Goal: Task Accomplishment & Management: Use online tool/utility

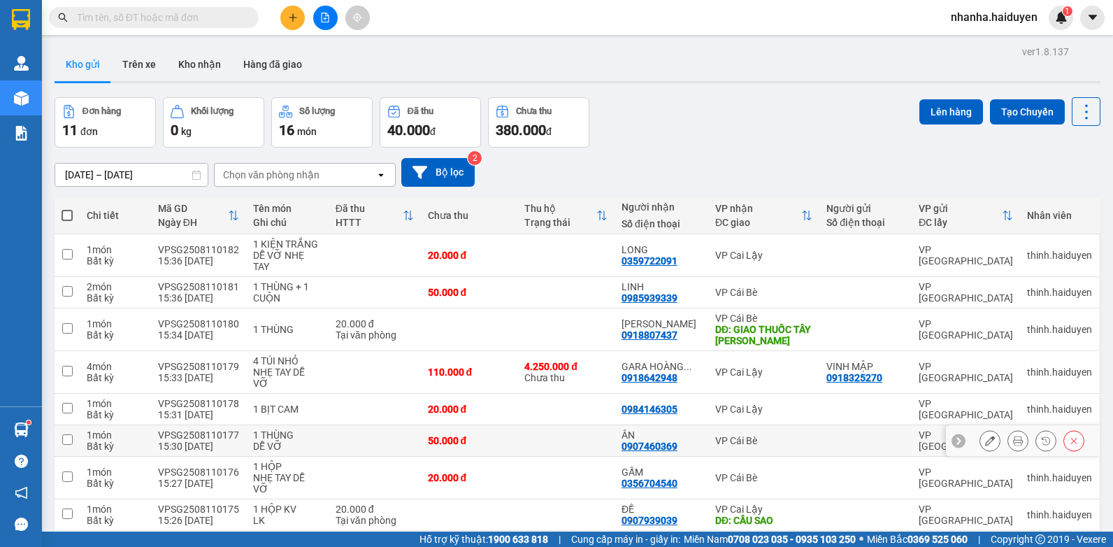
scroll to position [129, 0]
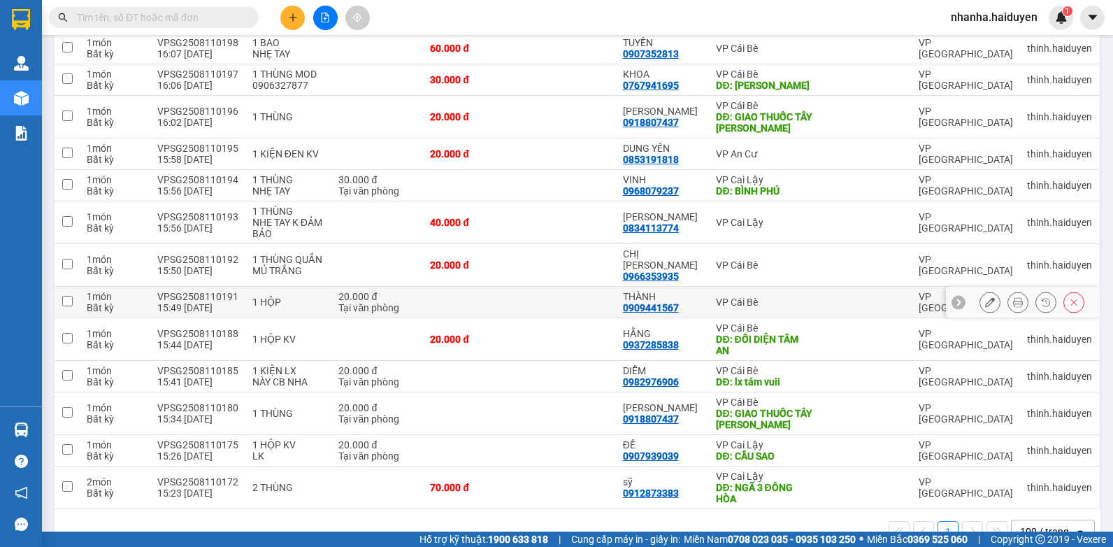
scroll to position [373, 0]
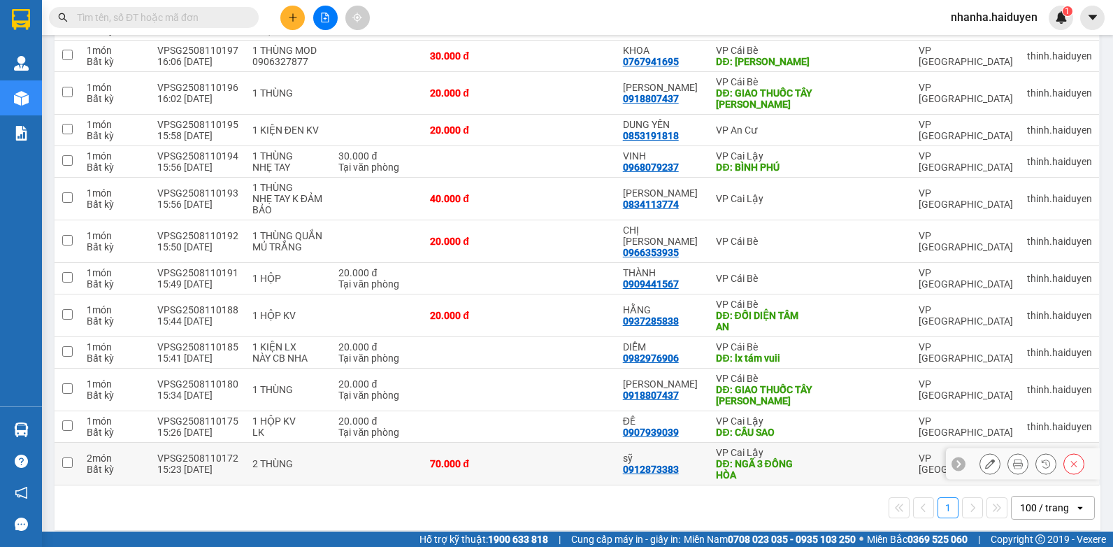
click at [774, 458] on div "DĐ: NGÃ 3 ĐÔNG HÒA" at bounding box center [764, 469] width 97 height 22
checkbox input "true"
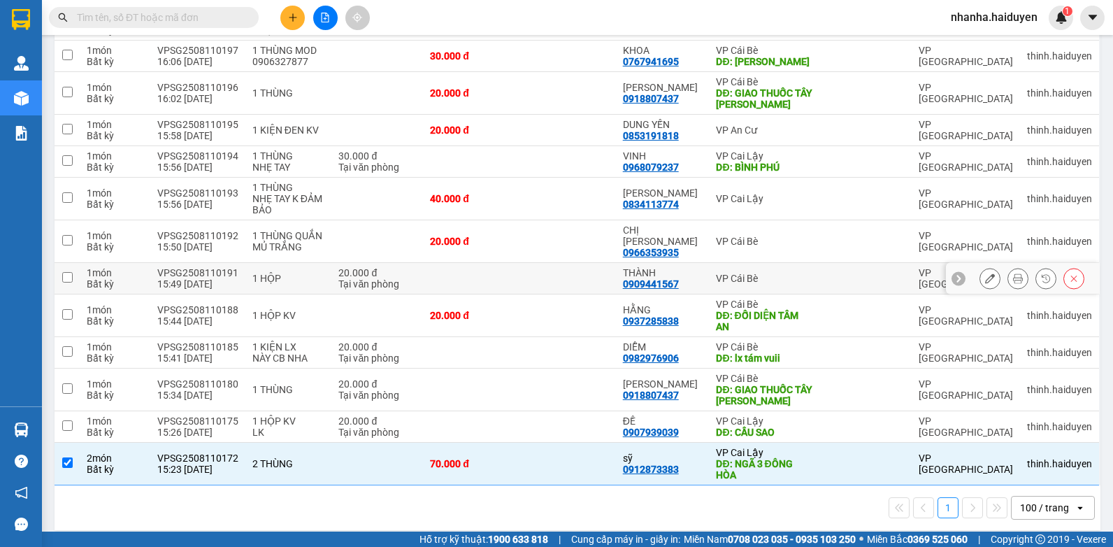
scroll to position [303, 0]
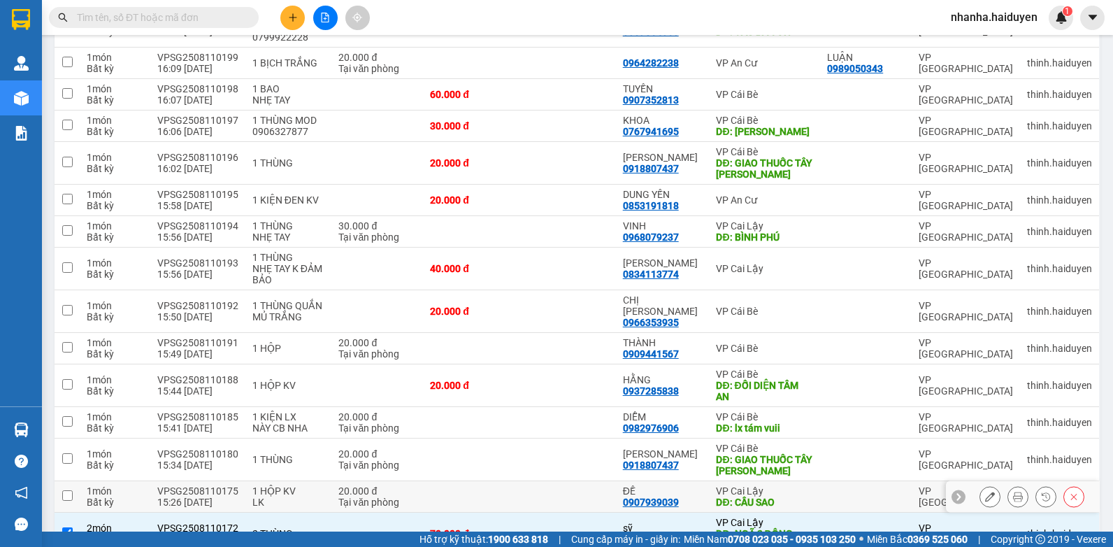
click at [540, 489] on td at bounding box center [567, 496] width 96 height 31
checkbox input "true"
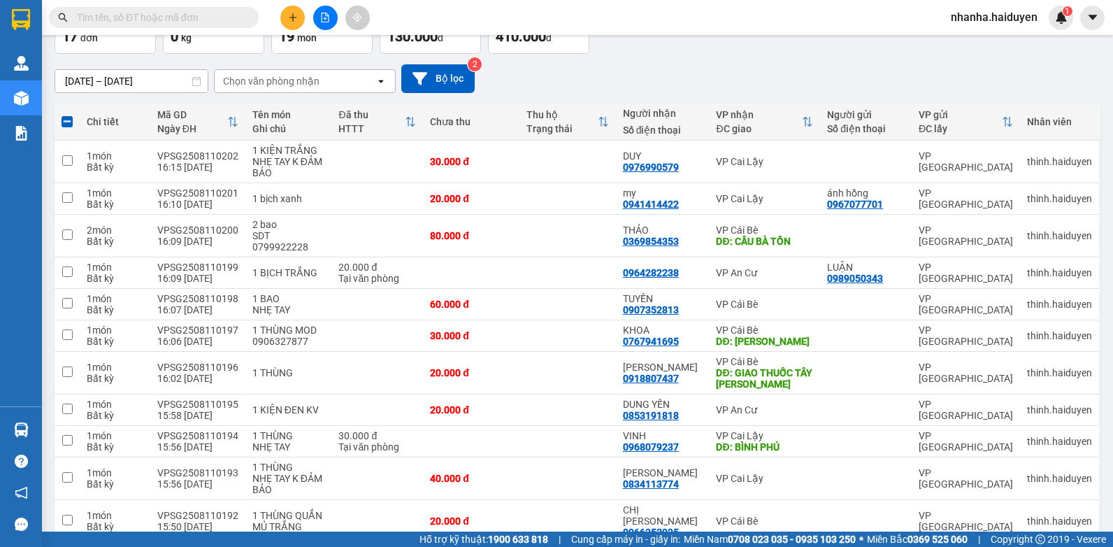
scroll to position [0, 0]
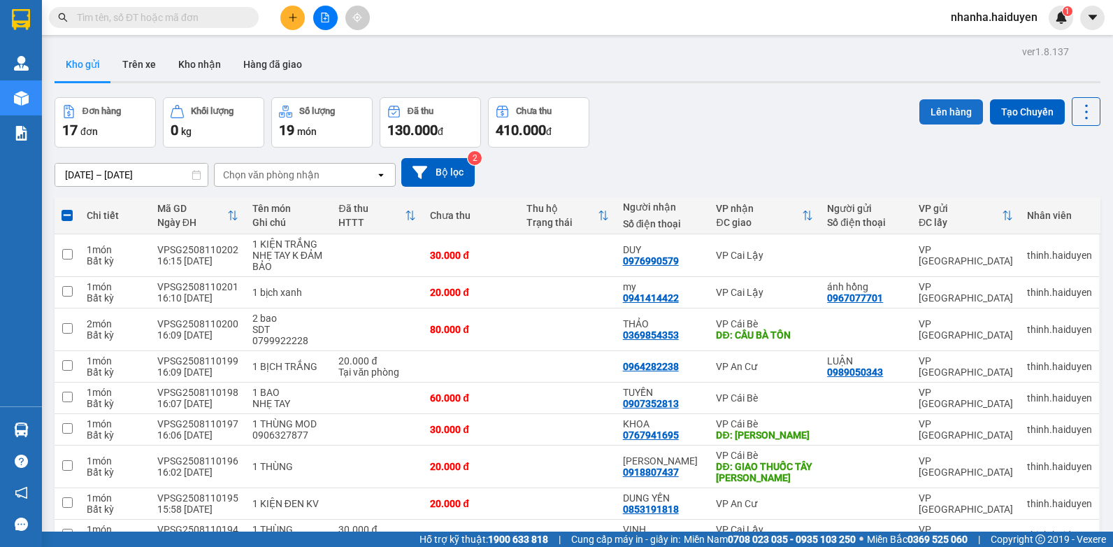
click at [946, 117] on button "Lên hàng" at bounding box center [951, 111] width 64 height 25
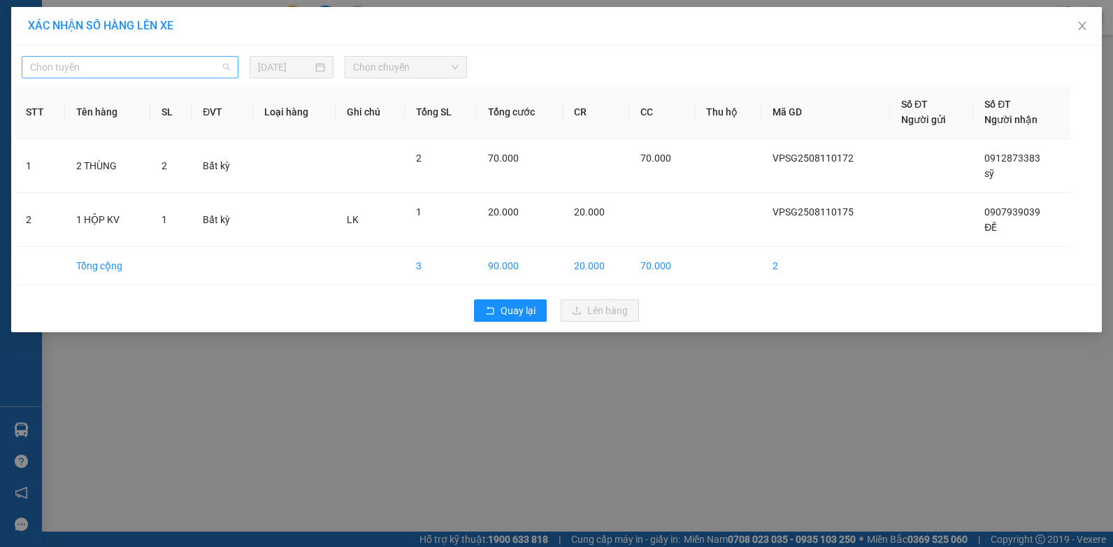
click at [132, 71] on span "Chọn tuyến" at bounding box center [130, 67] width 200 height 21
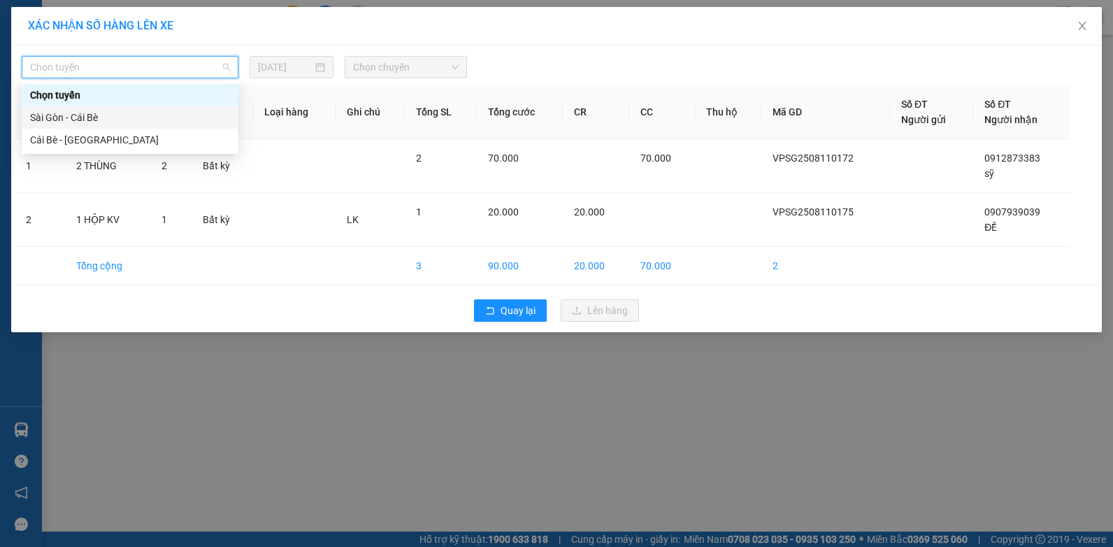
click at [118, 122] on div "Sài Gòn - Cái Bè" at bounding box center [130, 117] width 200 height 15
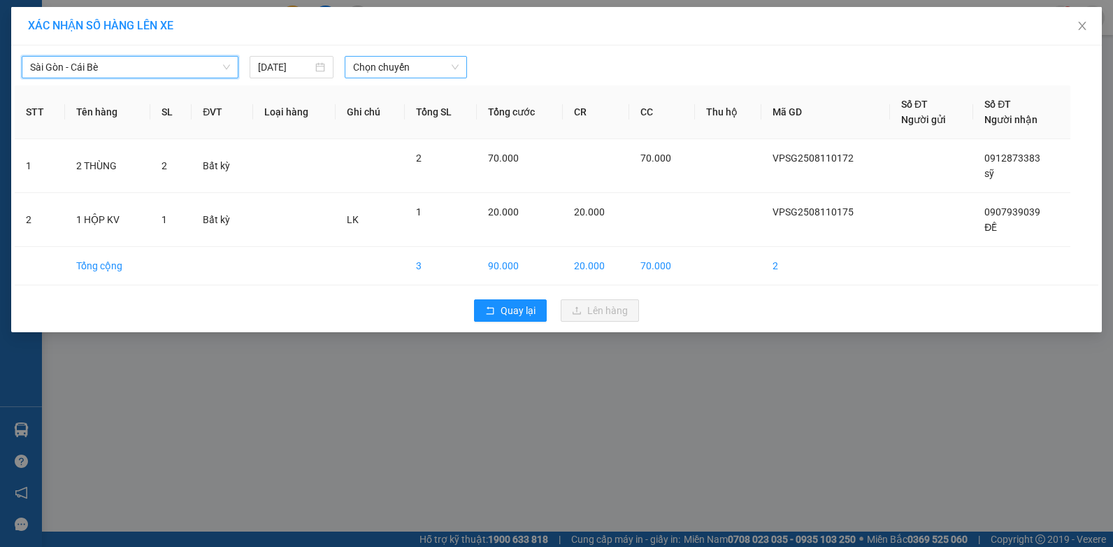
click at [455, 69] on span "Chọn chuyến" at bounding box center [405, 67] width 105 height 21
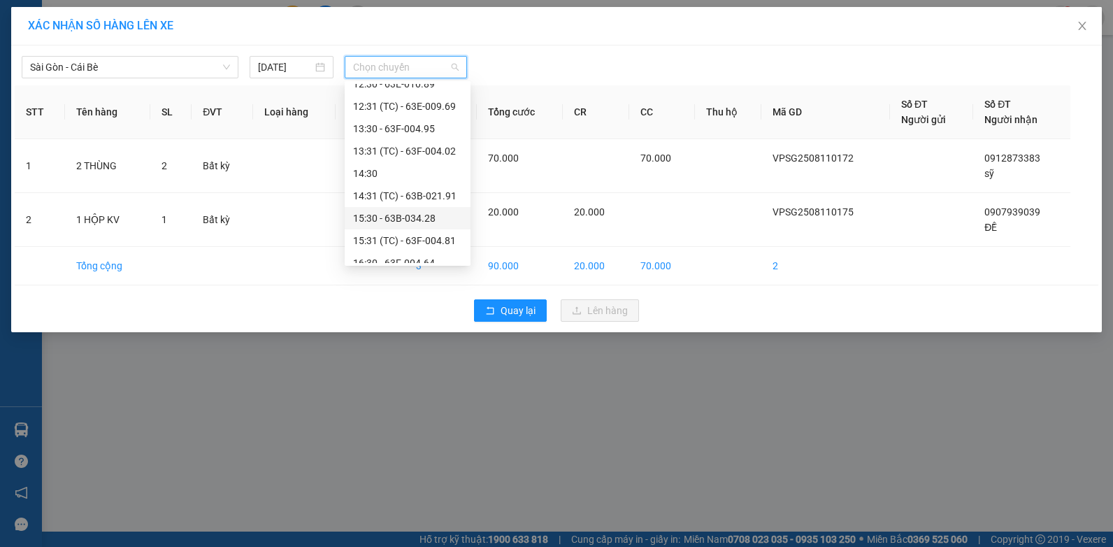
scroll to position [350, 0]
click at [432, 218] on div "16:31 (TC) - 51B-500.45" at bounding box center [407, 215] width 109 height 15
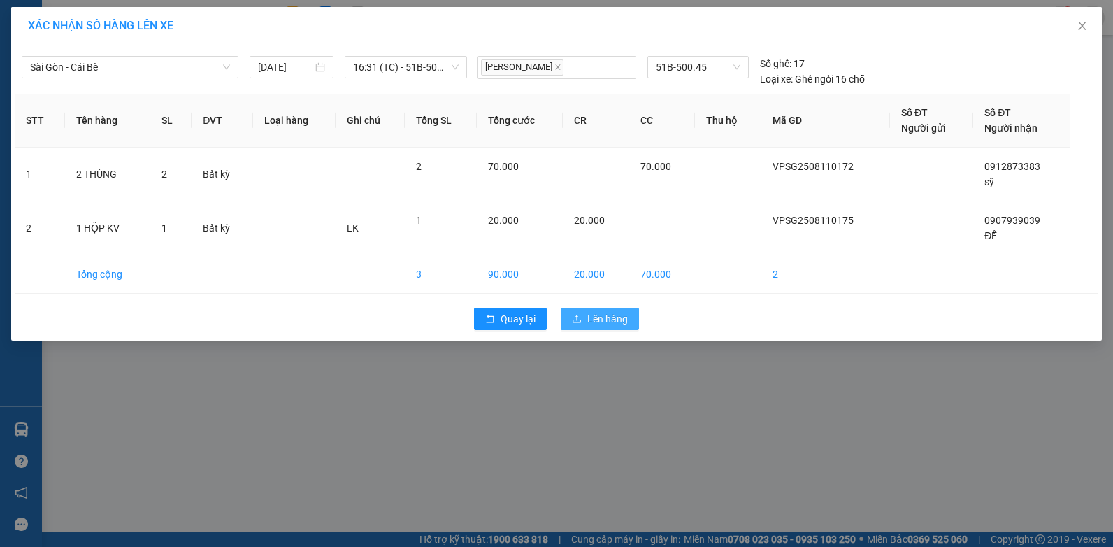
click at [607, 316] on span "Lên hàng" at bounding box center [607, 318] width 41 height 15
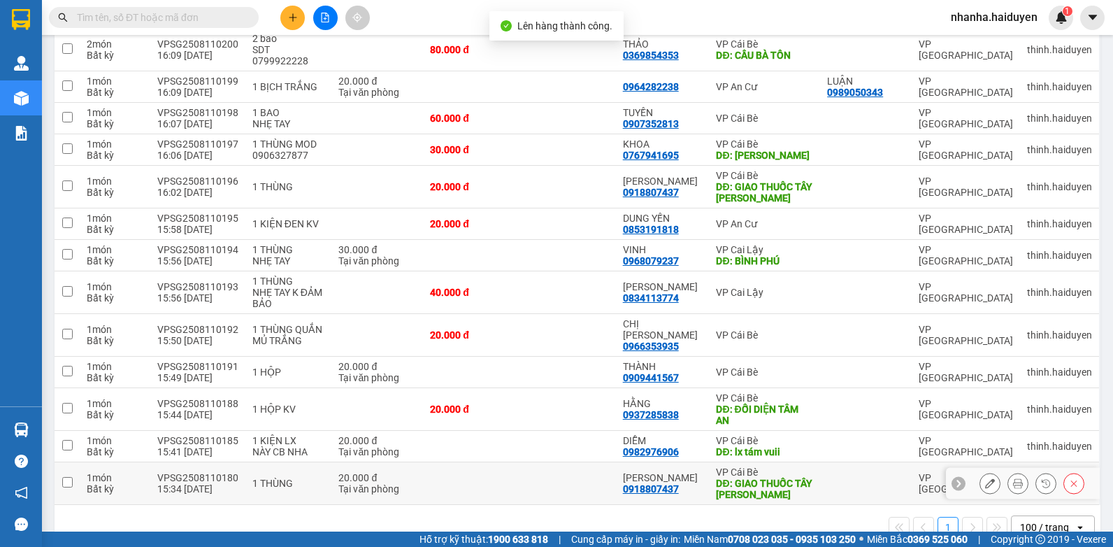
scroll to position [299, 0]
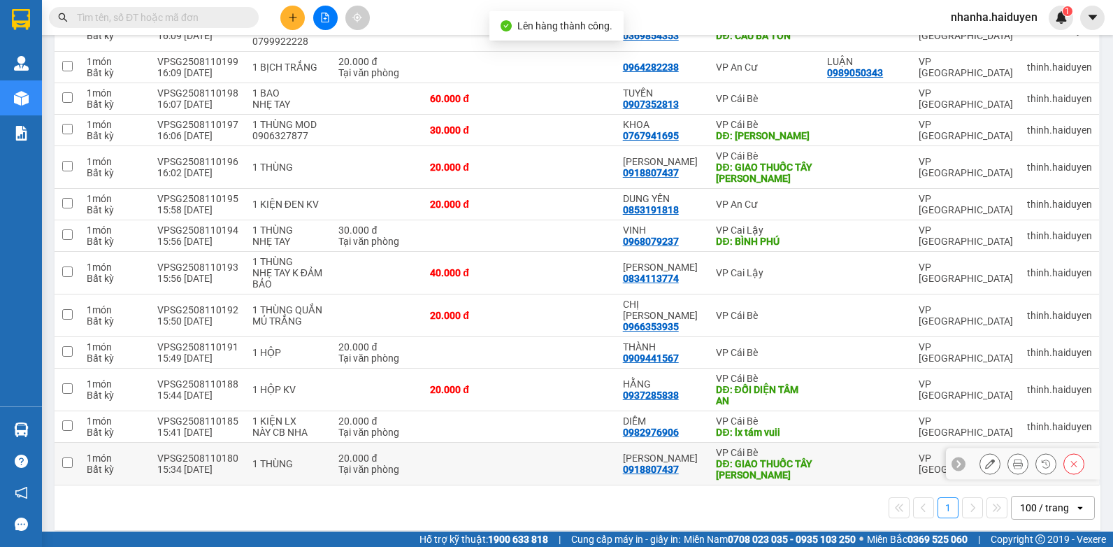
click at [827, 443] on td at bounding box center [866, 464] width 92 height 43
checkbox input "true"
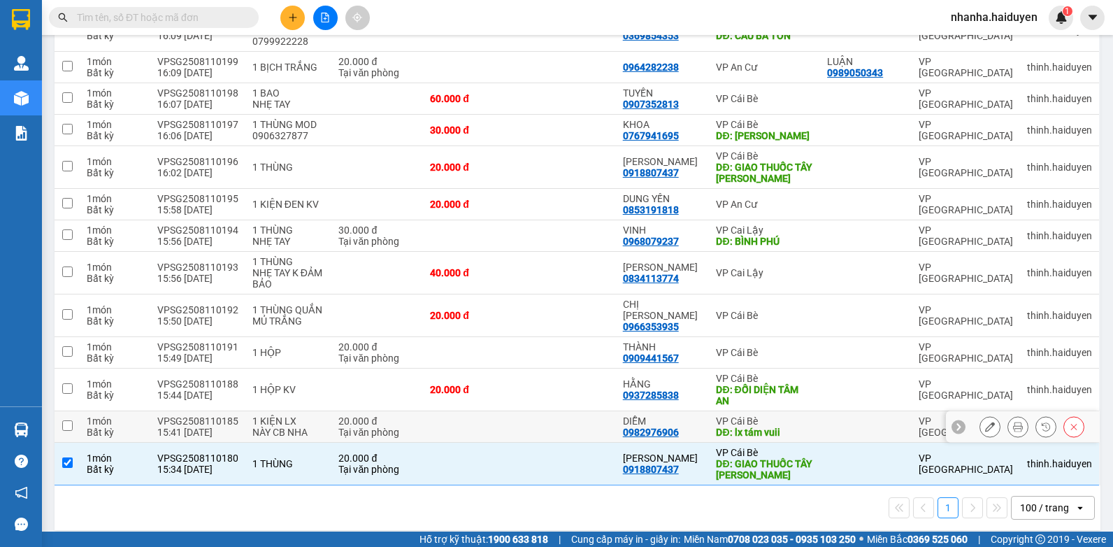
click at [827, 424] on td at bounding box center [866, 426] width 92 height 31
checkbox input "true"
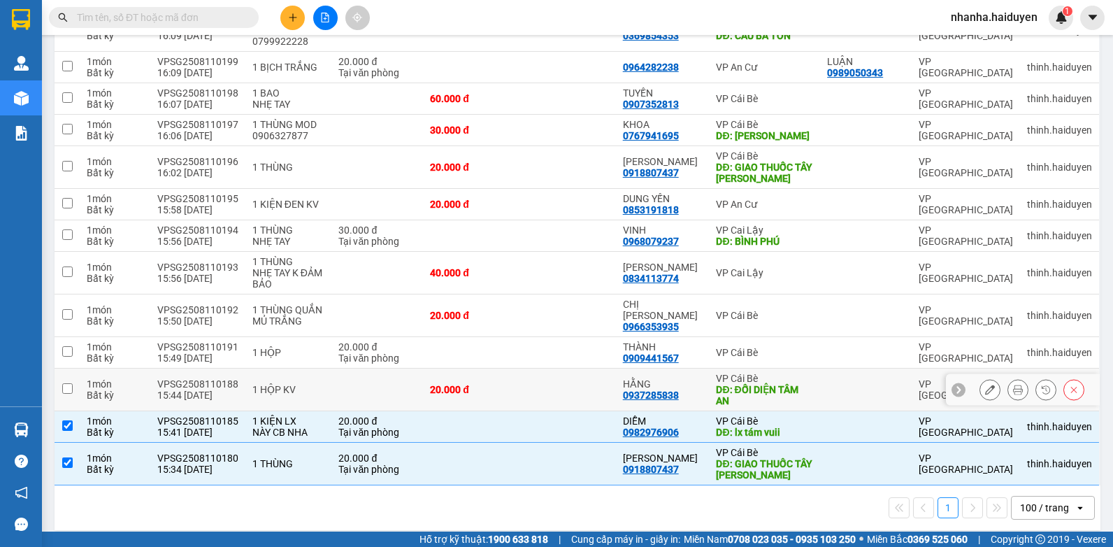
click at [827, 386] on td at bounding box center [866, 389] width 92 height 43
checkbox input "true"
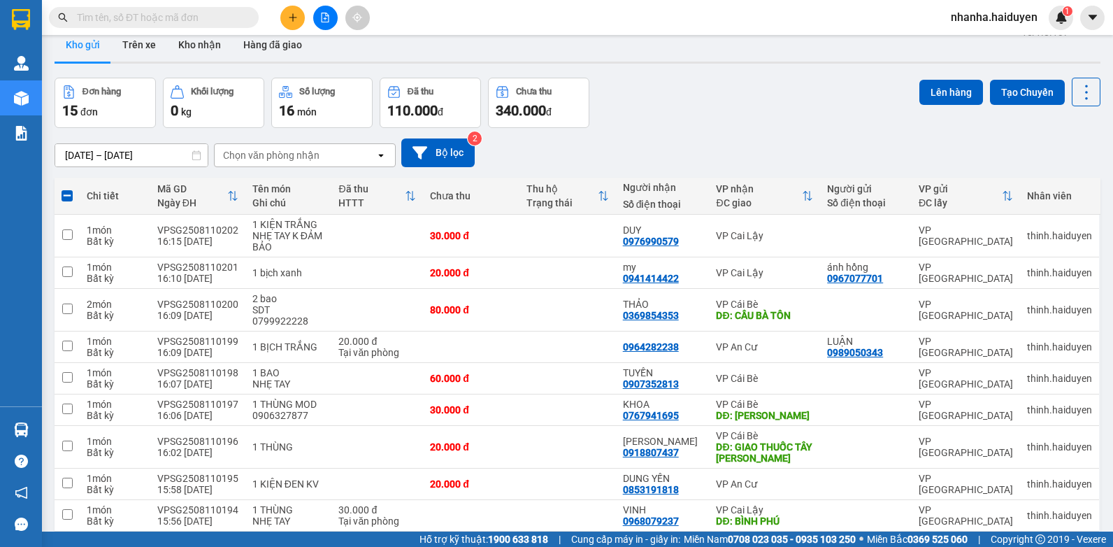
scroll to position [0, 0]
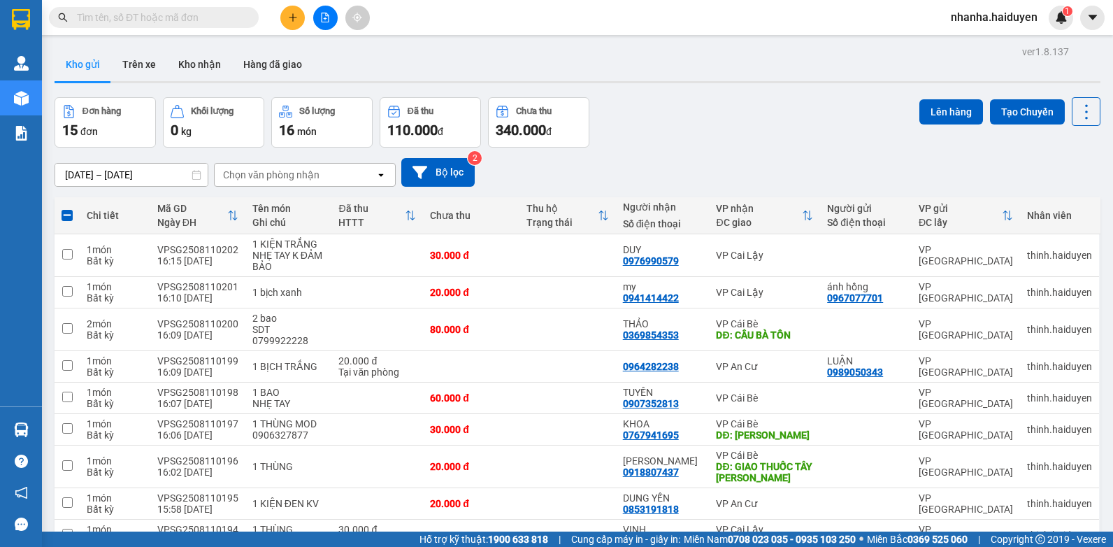
click at [970, 92] on div "ver 1.8.137 Kho gửi Trên xe Kho nhận Hàng đã giao Đơn hàng 15 đơn Khối lượng 0 …" at bounding box center [577, 438] width 1057 height 793
click at [963, 95] on div "ver 1.8.137 Kho gửi Trên xe Kho nhận Hàng đã giao Đơn hàng 15 đơn Khối lượng 0 …" at bounding box center [577, 438] width 1057 height 793
click at [961, 101] on button "Lên hàng" at bounding box center [951, 111] width 64 height 25
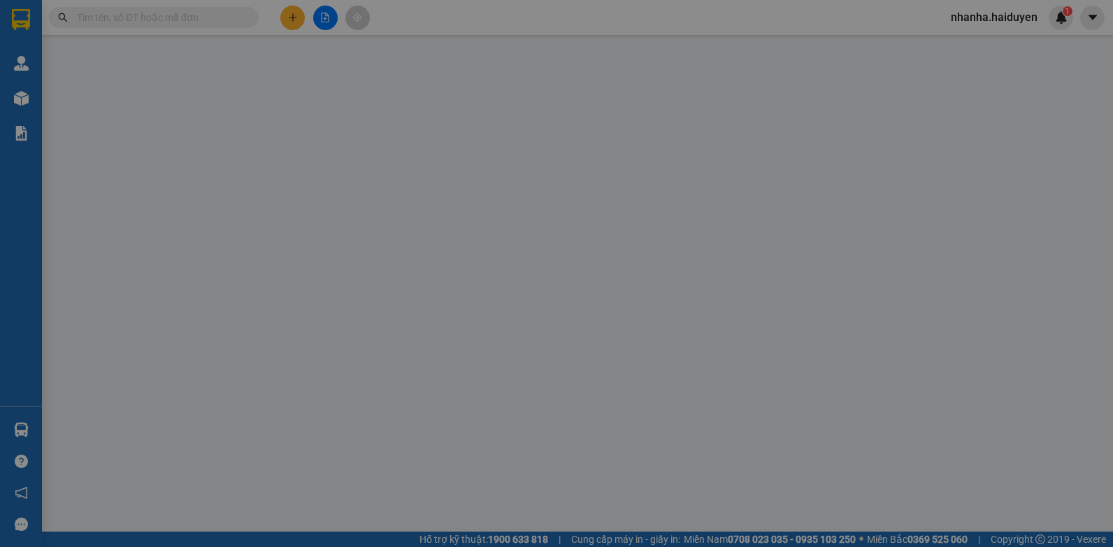
click at [961, 101] on th "Số ĐT Người gửi" at bounding box center [915, 112] width 94 height 54
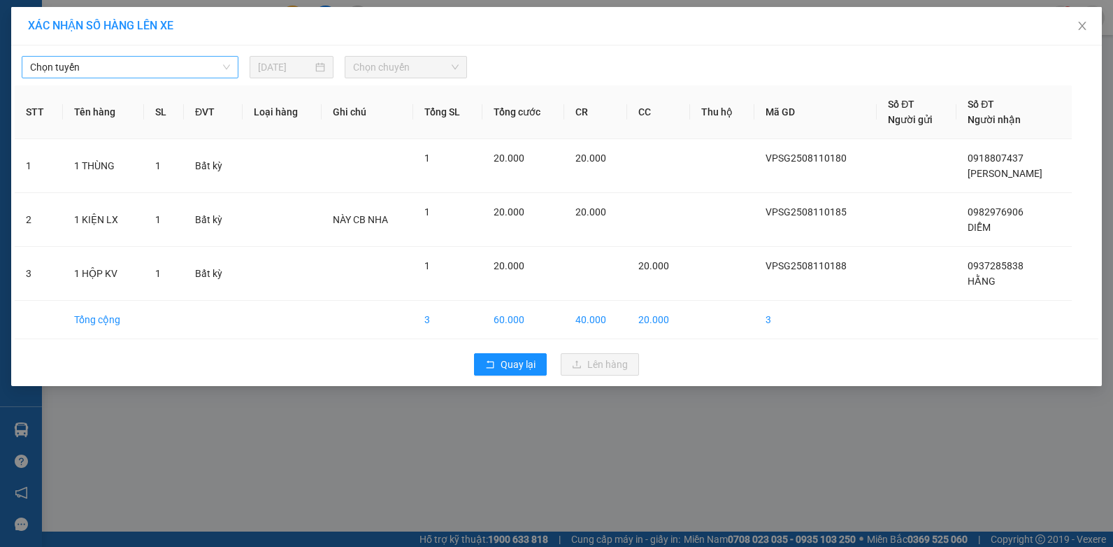
click at [109, 68] on span "Chọn tuyến" at bounding box center [130, 67] width 200 height 21
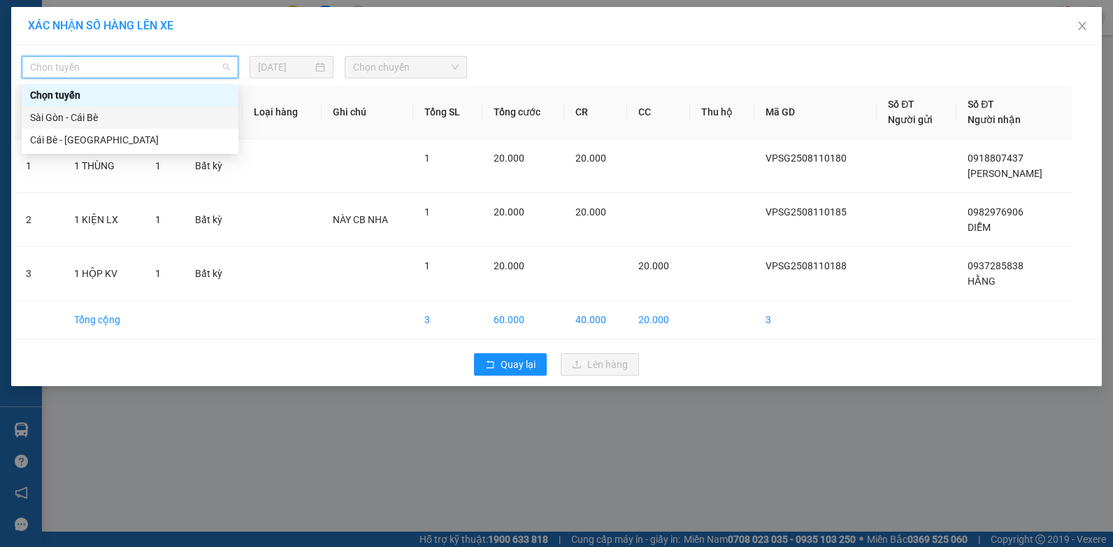
click at [107, 120] on div "Sài Gòn - Cái Bè" at bounding box center [130, 117] width 200 height 15
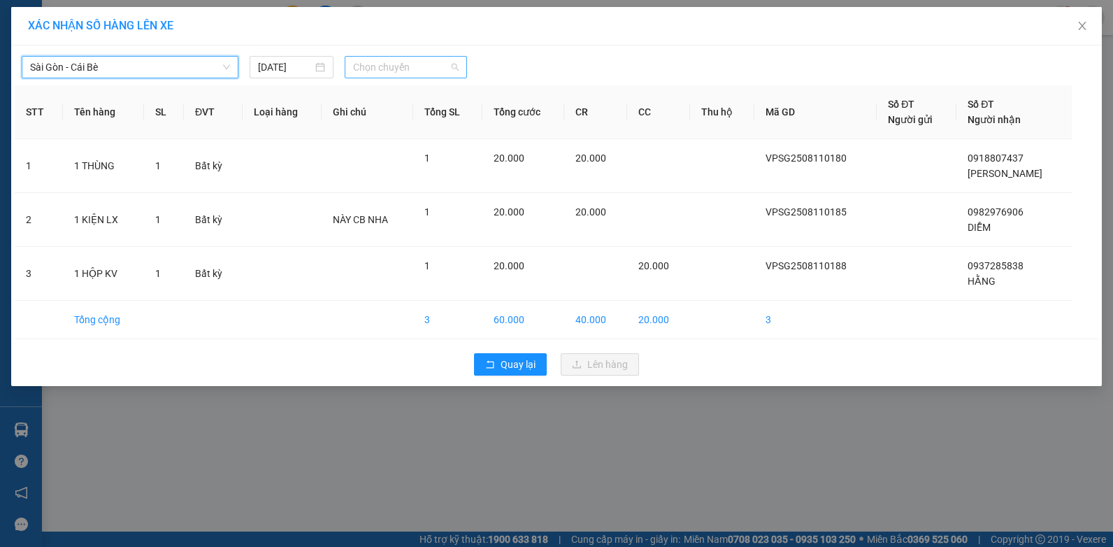
click at [389, 69] on span "Chọn chuyến" at bounding box center [405, 67] width 105 height 21
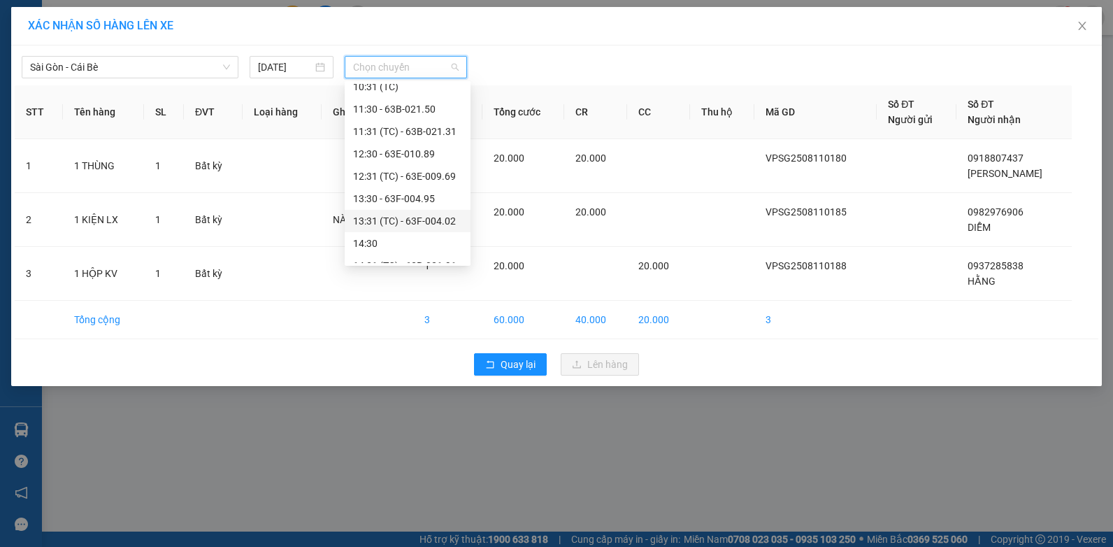
scroll to position [403, 0]
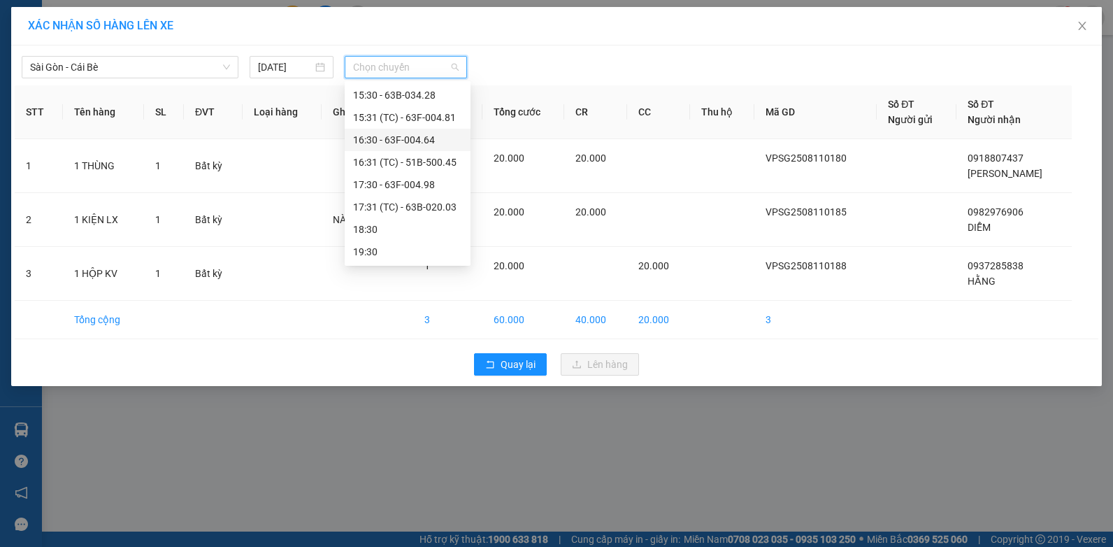
click at [411, 138] on div "16:30 - 63F-004.64" at bounding box center [407, 139] width 109 height 15
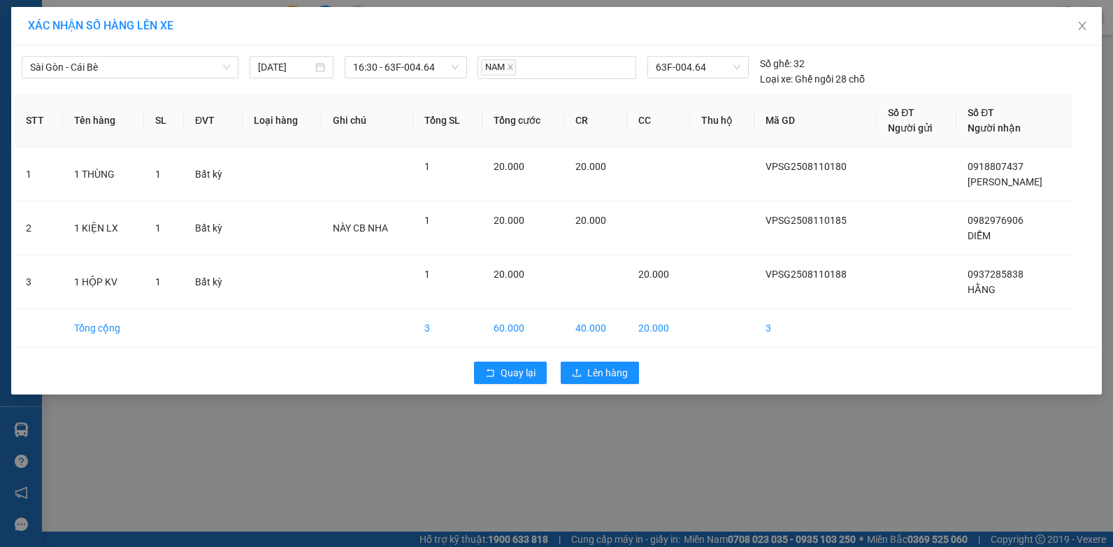
click at [613, 389] on div "Quay lại Lên hàng" at bounding box center [557, 372] width 1084 height 36
click at [615, 375] on span "Lên hàng" at bounding box center [607, 372] width 41 height 15
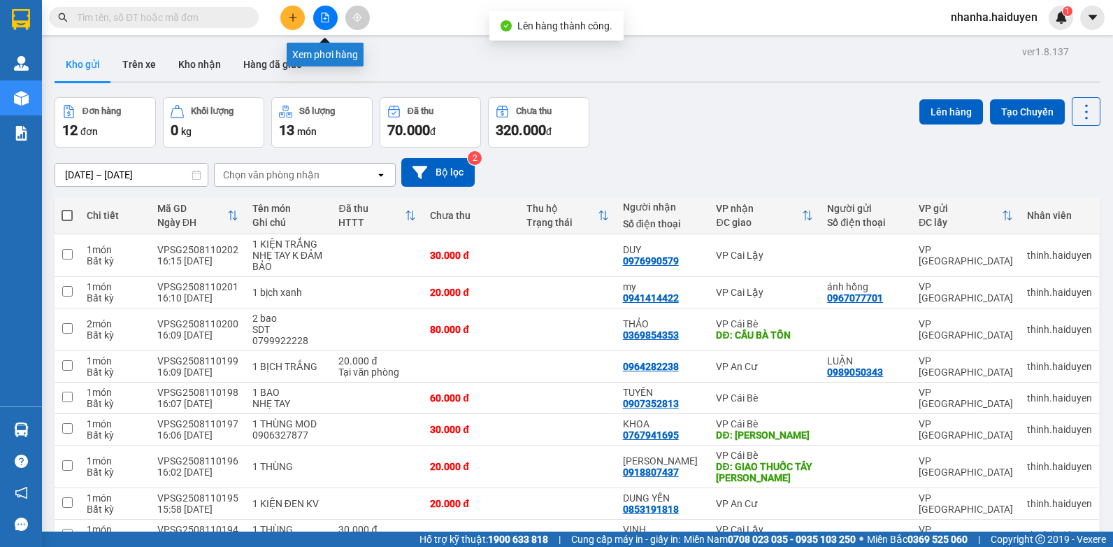
click at [329, 11] on button at bounding box center [325, 18] width 24 height 24
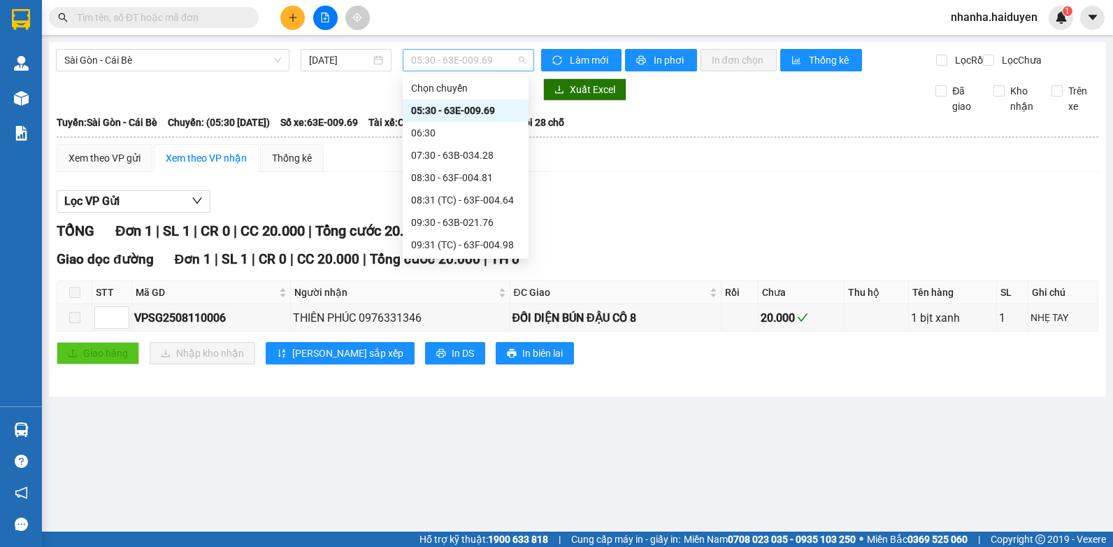
click at [491, 60] on span "05:30 - 63E-009.69" at bounding box center [468, 60] width 115 height 21
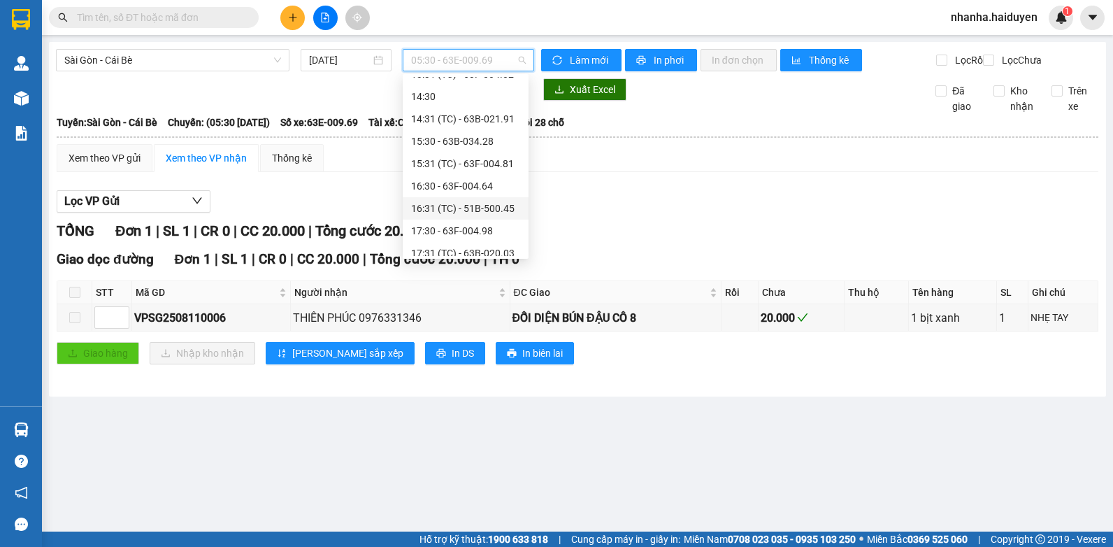
scroll to position [403, 0]
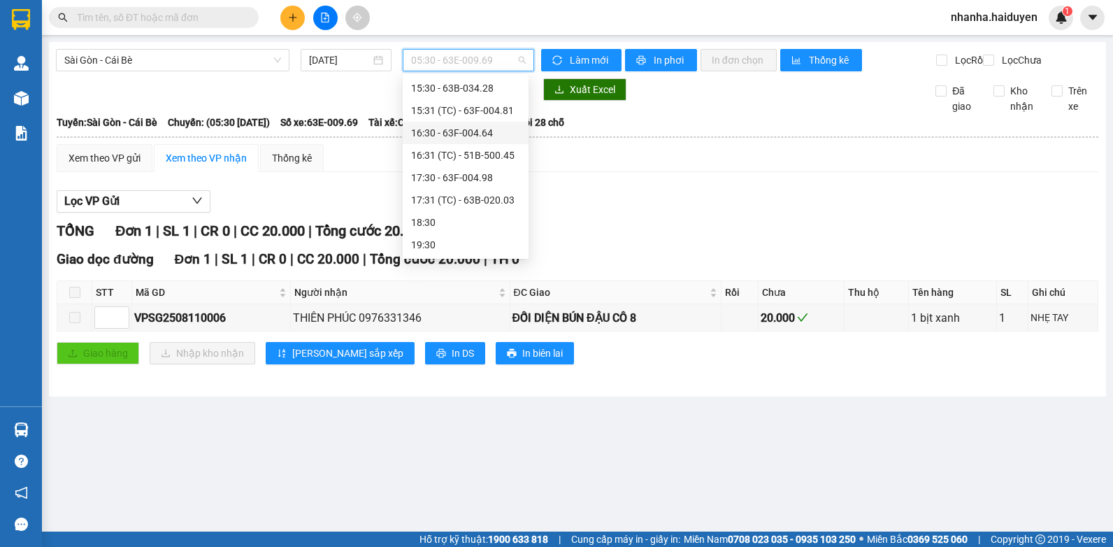
click at [486, 143] on div "16:30 - 63F-004.64" at bounding box center [466, 133] width 126 height 22
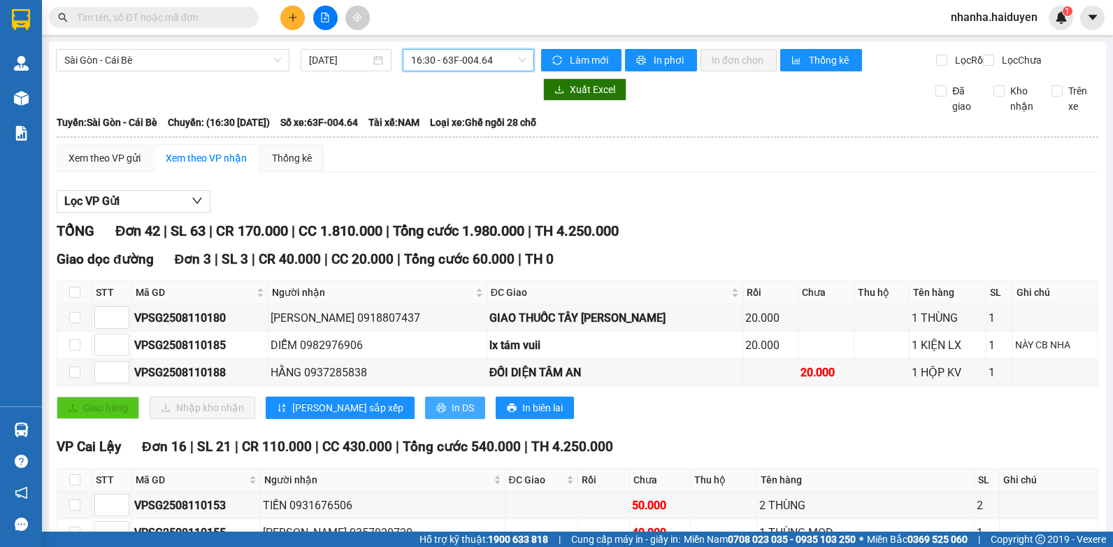
click at [436, 412] on icon "printer" at bounding box center [440, 407] width 9 height 9
click at [426, 53] on span "16:30 - 63F-004.64" at bounding box center [468, 60] width 115 height 21
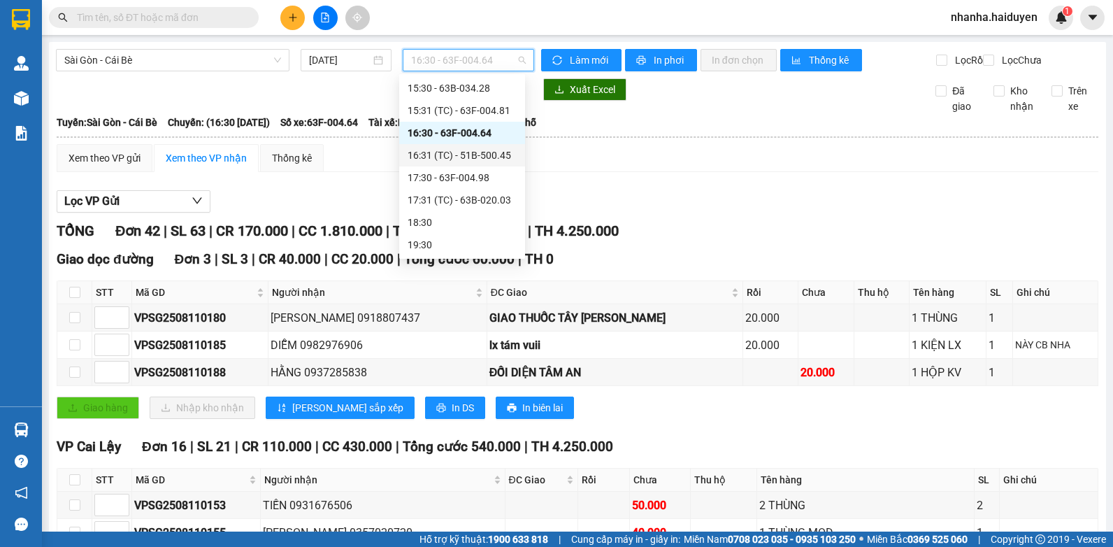
click at [447, 150] on div "16:31 (TC) - 51B-500.45" at bounding box center [462, 155] width 109 height 15
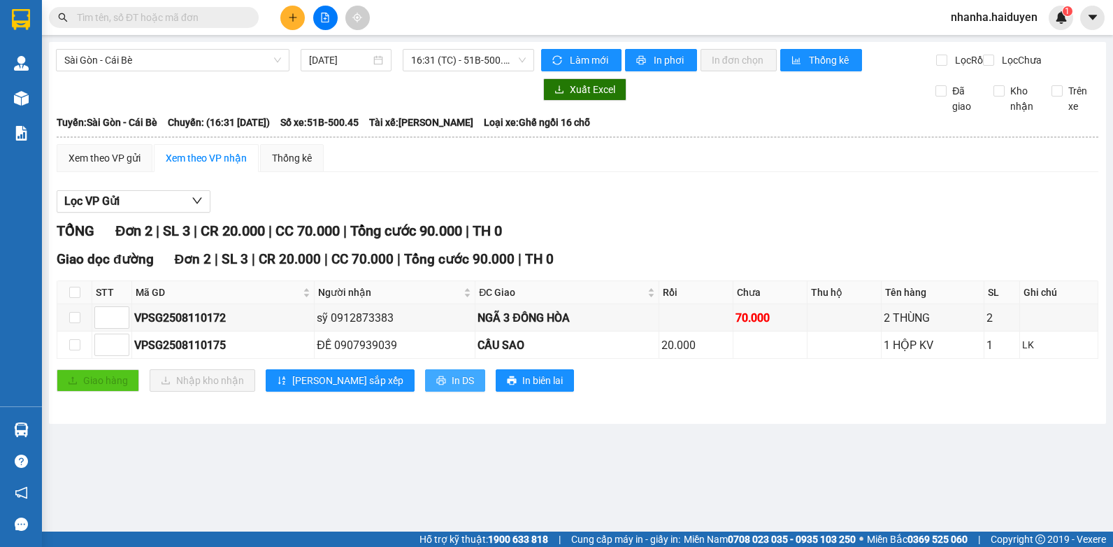
click at [452, 388] on span "In DS" at bounding box center [463, 380] width 22 height 15
click at [72, 298] on input "checkbox" at bounding box center [74, 292] width 11 height 11
checkbox input "true"
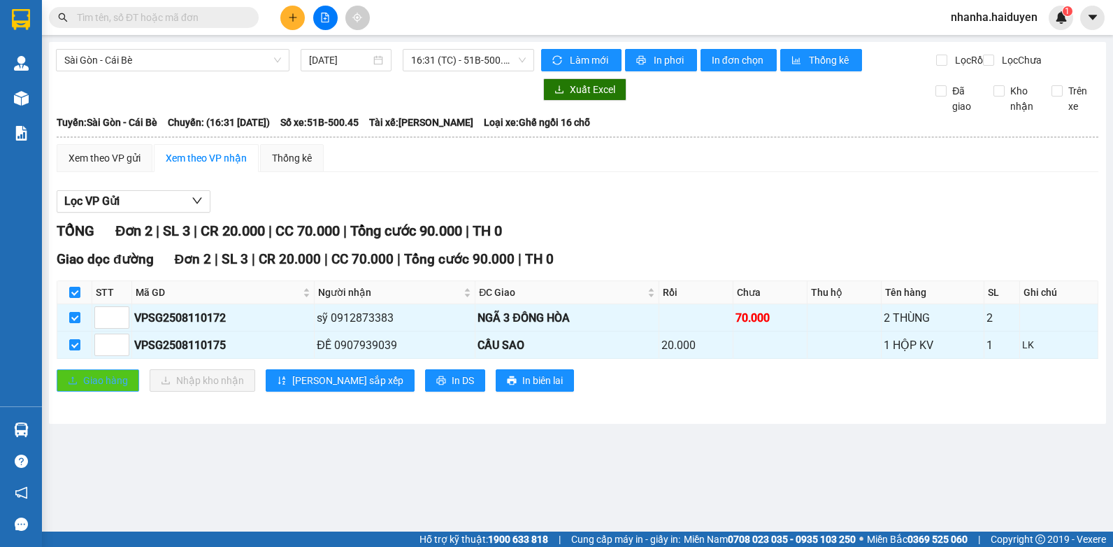
click at [101, 388] on span "Giao hàng" at bounding box center [105, 380] width 45 height 15
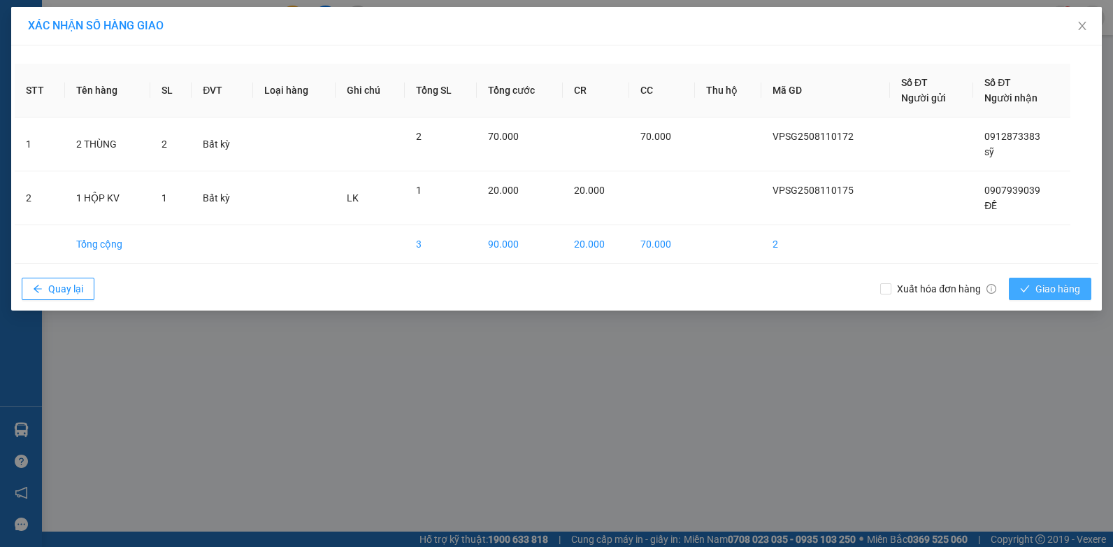
click at [1043, 288] on span "Giao hàng" at bounding box center [1057, 288] width 45 height 15
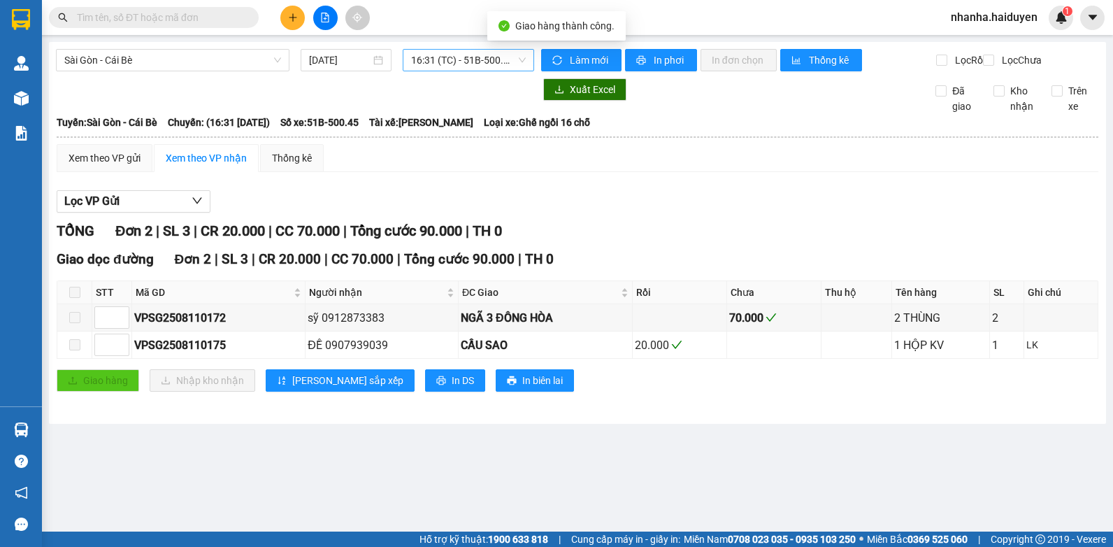
click at [464, 51] on span "16:31 (TC) - 51B-500.45" at bounding box center [468, 60] width 115 height 21
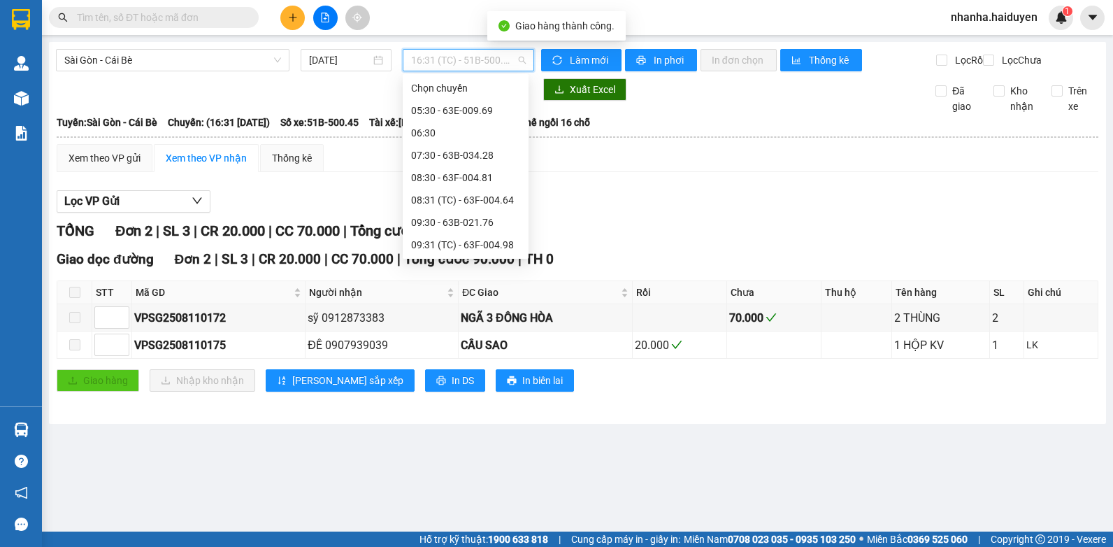
scroll to position [313, 0]
click at [491, 230] on div "16:30 - 63F-004.64" at bounding box center [466, 222] width 126 height 22
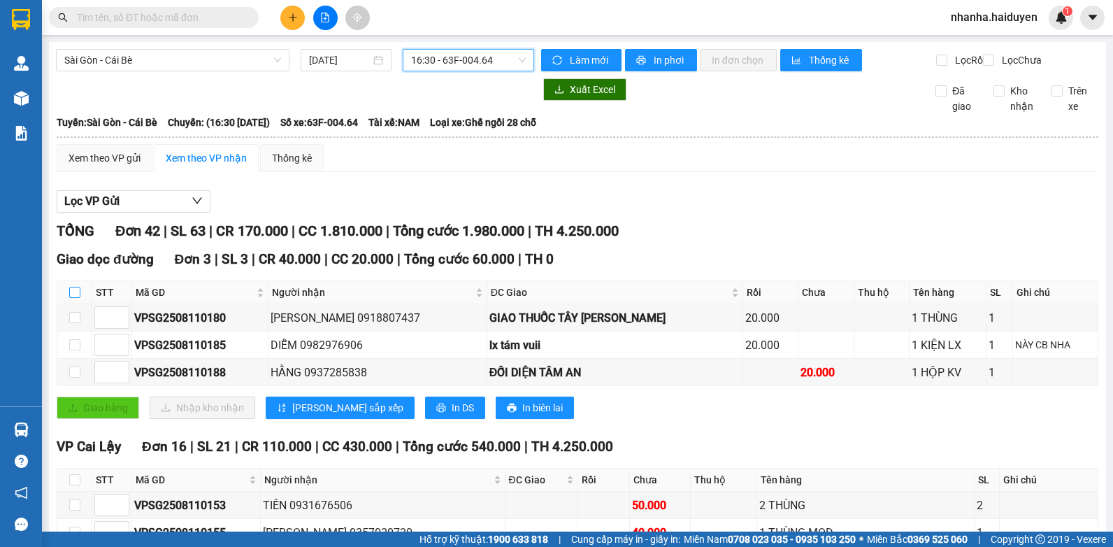
click at [76, 298] on input "checkbox" at bounding box center [74, 292] width 11 height 11
checkbox input "true"
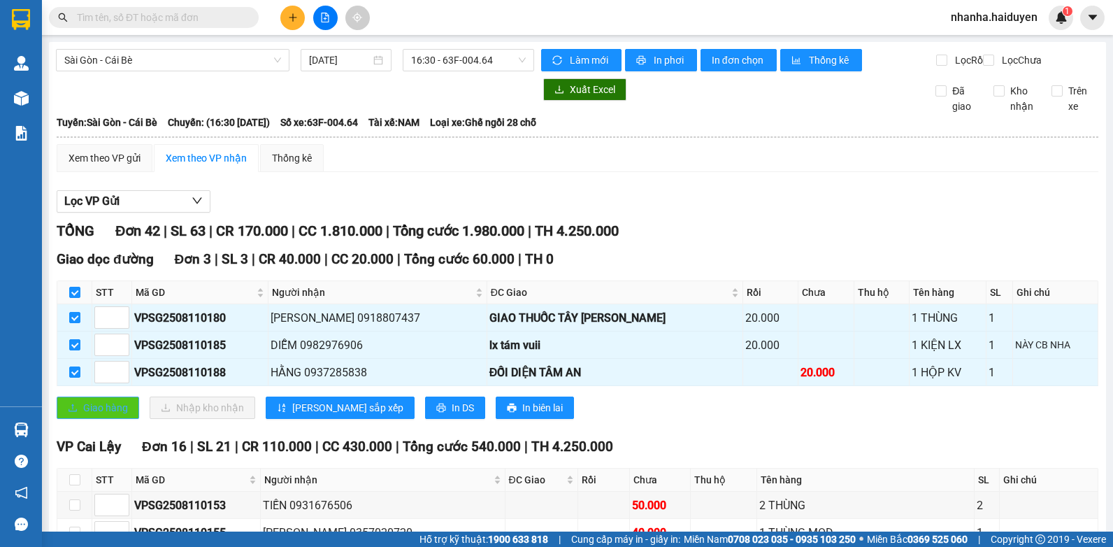
click at [96, 419] on button "Giao hàng" at bounding box center [98, 407] width 82 height 22
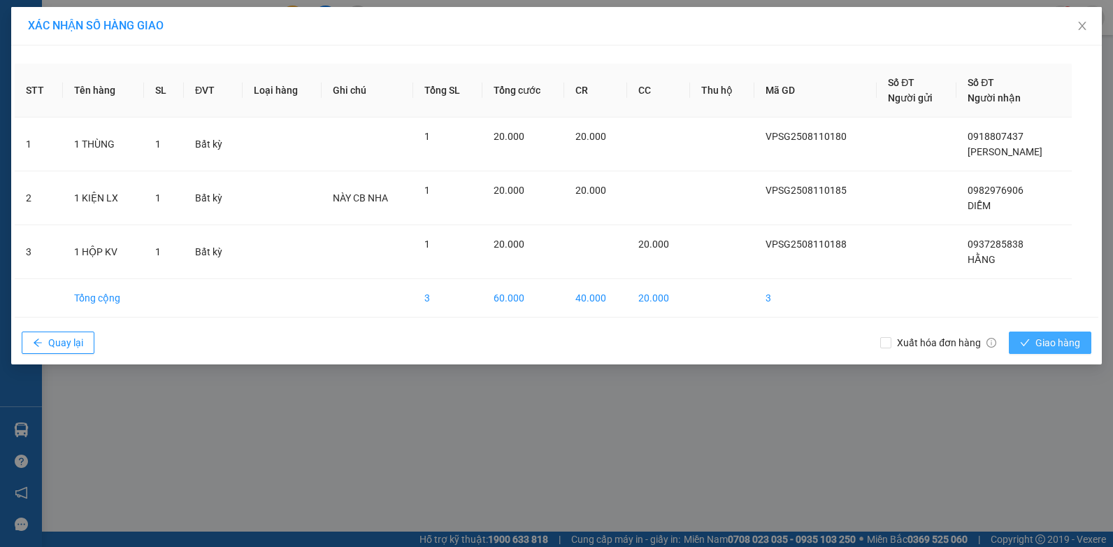
drag, startPoint x: 1058, startPoint y: 352, endPoint x: 1063, endPoint y: 346, distance: 7.4
click at [1058, 351] on button "Giao hàng" at bounding box center [1050, 342] width 82 height 22
click at [1075, 338] on span "Giao hàng" at bounding box center [1057, 342] width 45 height 15
